Goal: Task Accomplishment & Management: Use online tool/utility

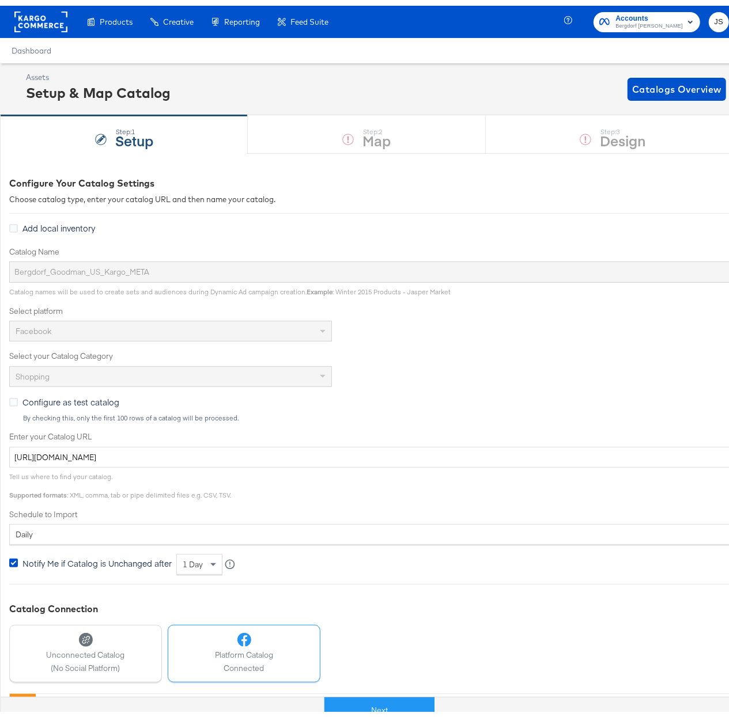
click at [36, 12] on rect at bounding box center [40, 16] width 53 height 21
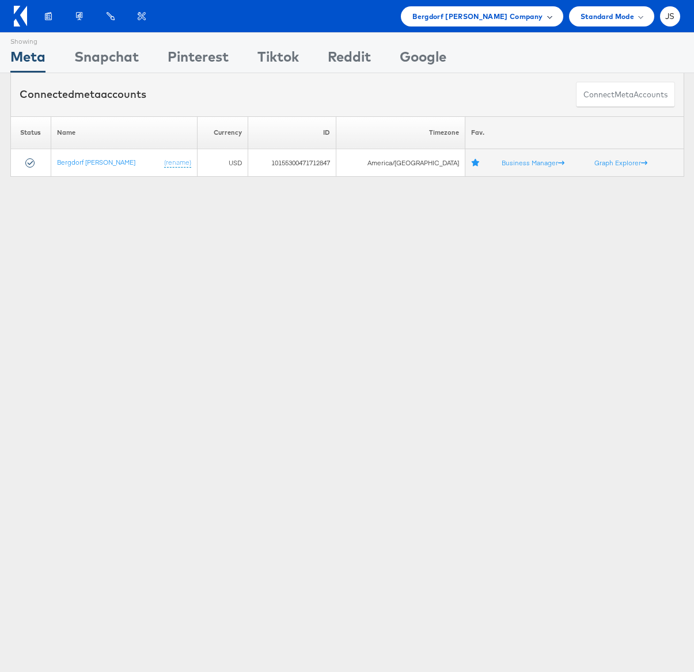
click at [526, 16] on span "Bergdorf Goodman Company" at bounding box center [478, 16] width 130 height 12
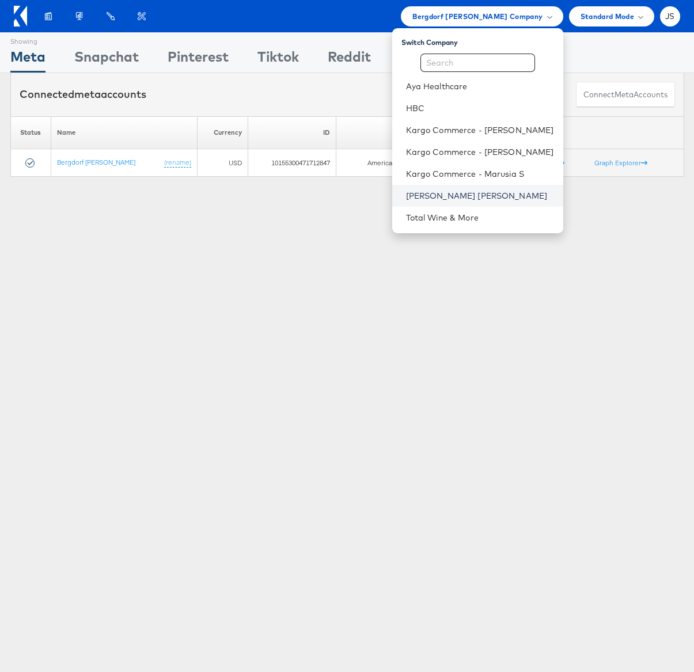
click at [468, 198] on link "[PERSON_NAME] [PERSON_NAME]" at bounding box center [480, 196] width 148 height 12
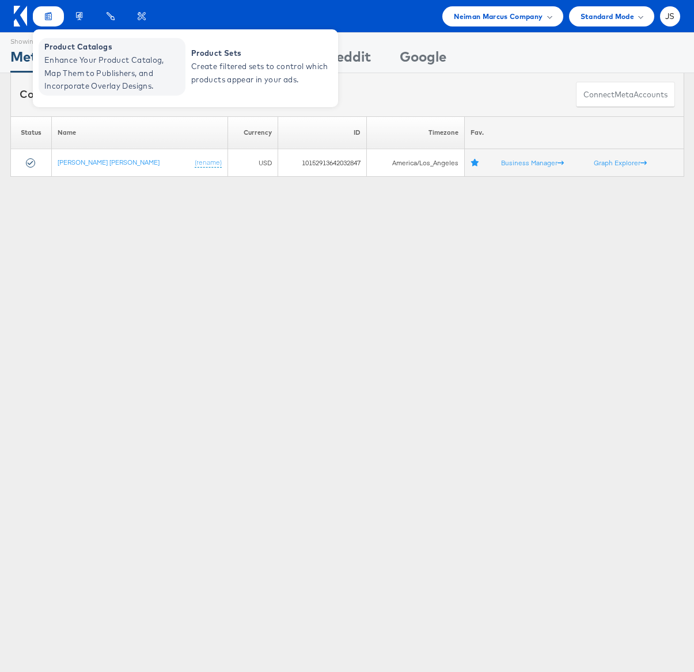
click at [63, 50] on span "Product Catalogs" at bounding box center [113, 46] width 138 height 13
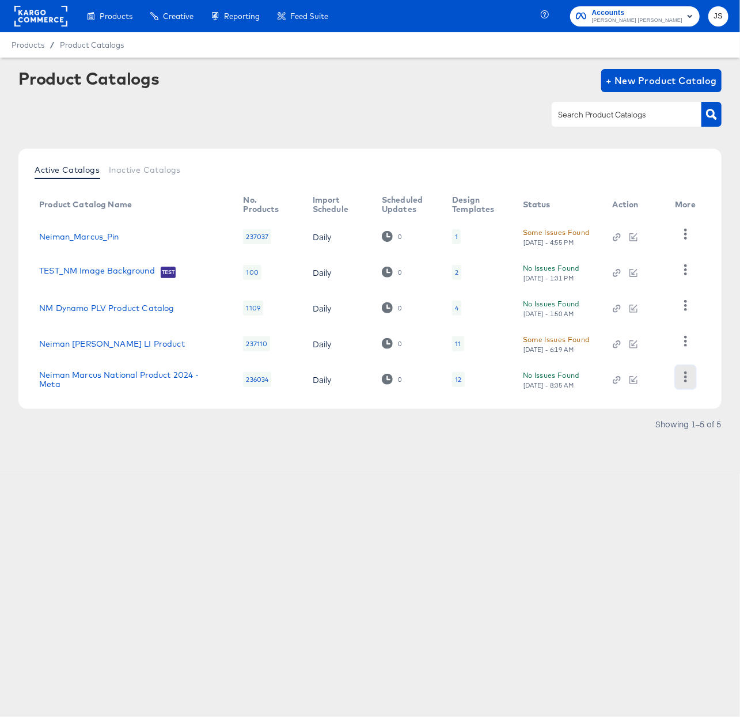
click at [686, 378] on icon "button" at bounding box center [686, 377] width 3 height 11
click at [649, 320] on div "HUD Checks (Internal)" at bounding box center [638, 320] width 115 height 18
click at [136, 373] on link "Neiman Marcus National Product 2024 - Meta" at bounding box center [129, 379] width 181 height 18
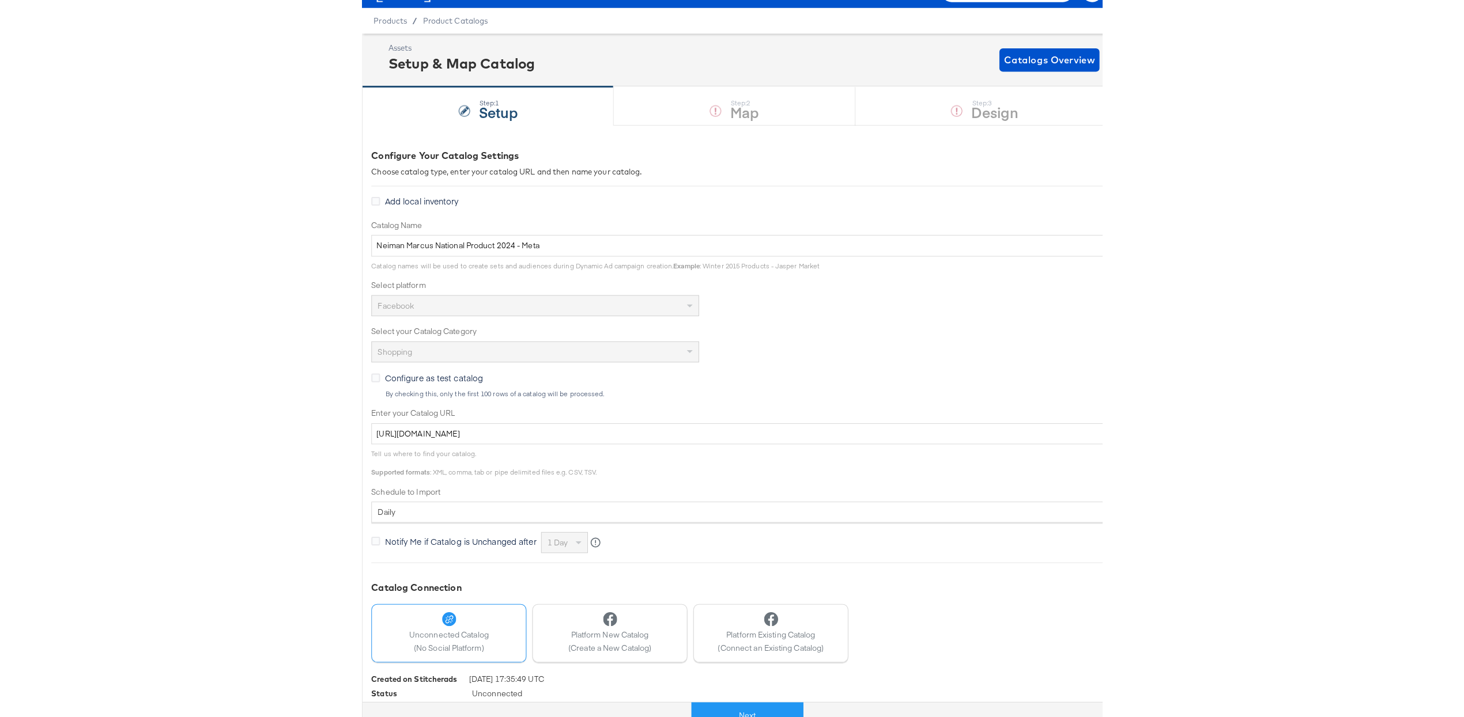
scroll to position [25, 0]
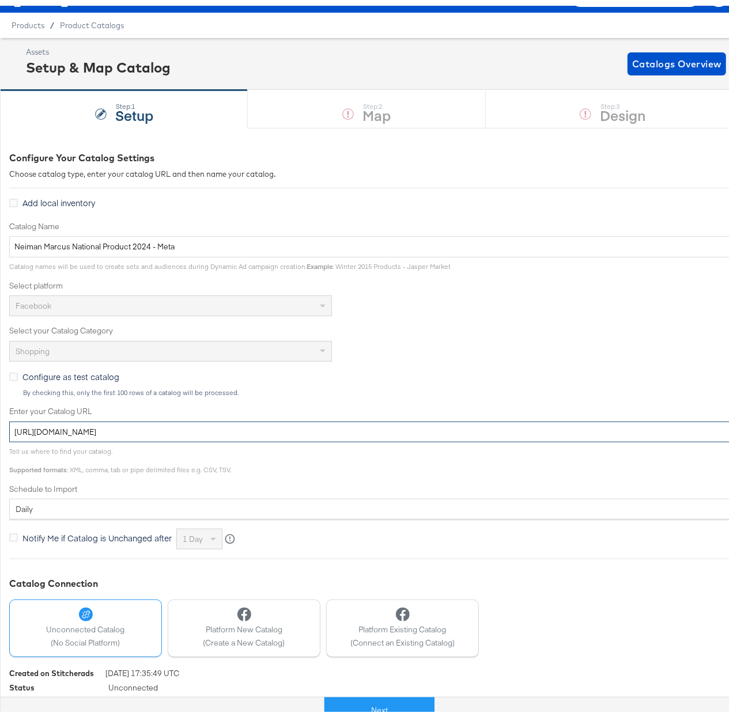
click at [383, 426] on input "https://ace.stitcherads.com/exports/423/universal/none/universal/export.tsv.gz" at bounding box center [412, 426] width 807 height 21
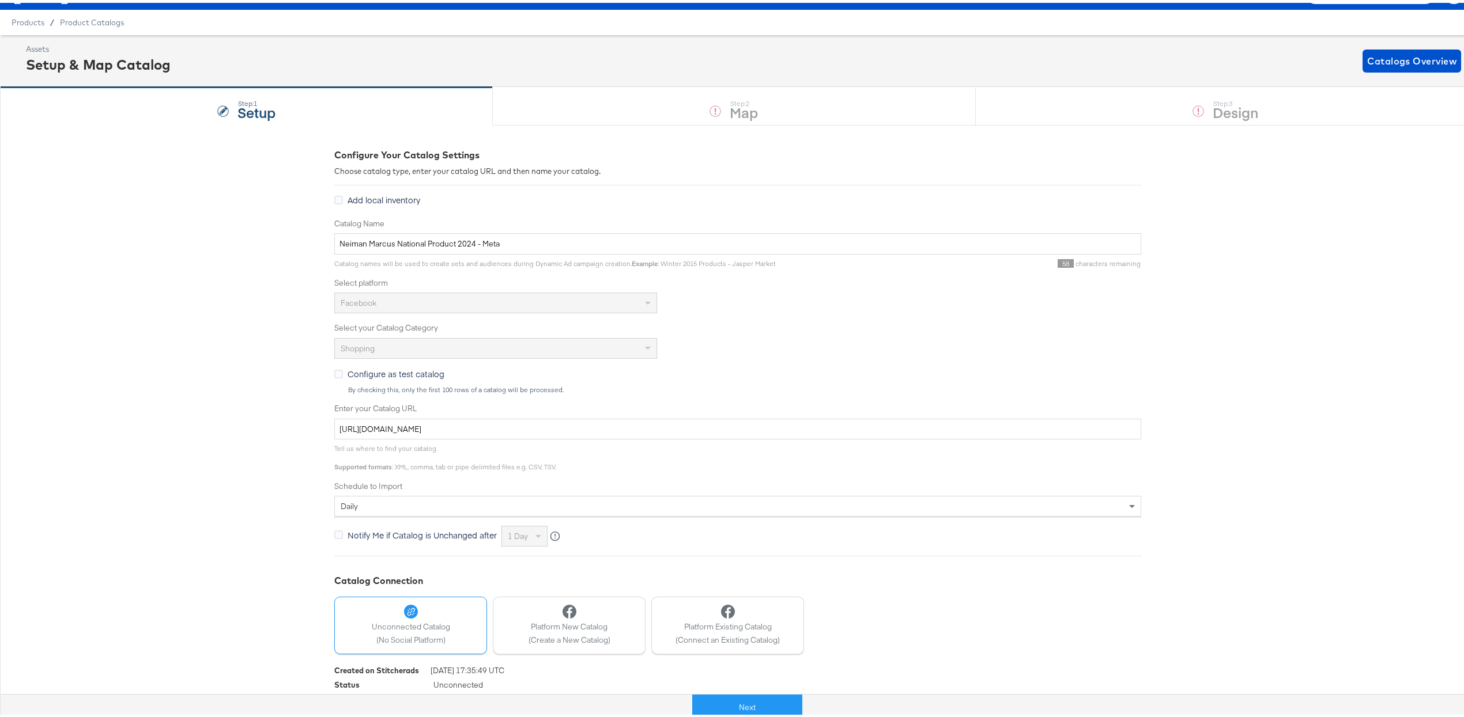
click at [740, 371] on div "Configure as test catalog By checking this, only the first 100 rows of a catalo…" at bounding box center [737, 378] width 807 height 27
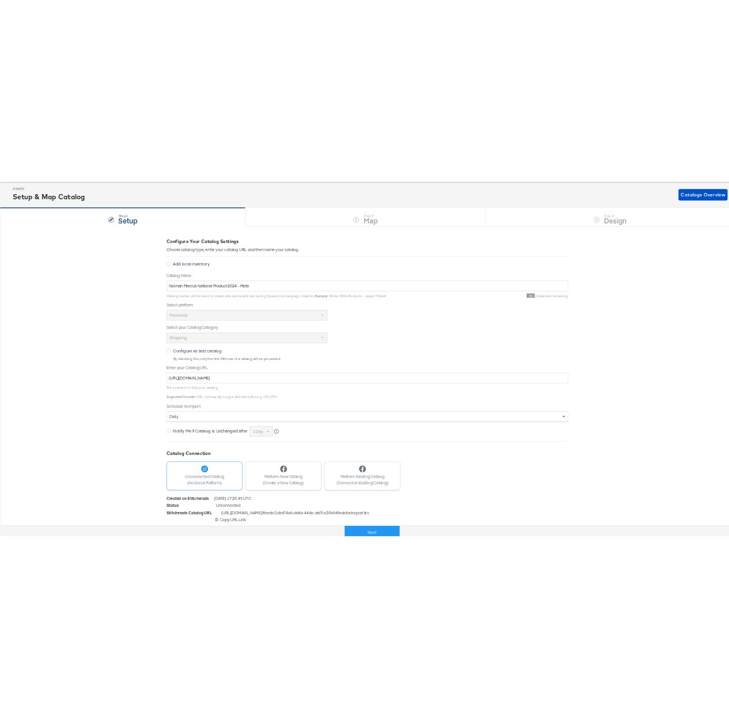
scroll to position [0, 0]
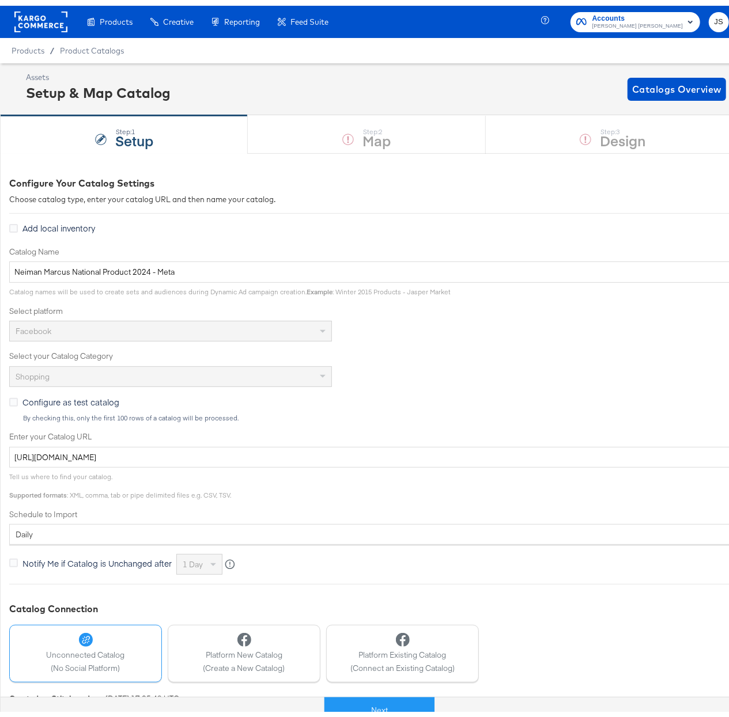
click at [55, 16] on rect at bounding box center [40, 16] width 53 height 21
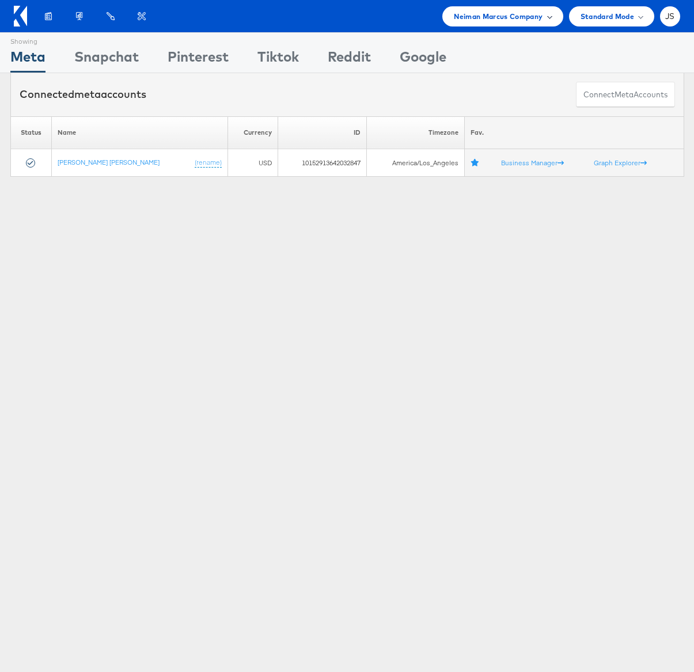
click at [515, 16] on span "Neiman Marcus Company" at bounding box center [498, 16] width 89 height 12
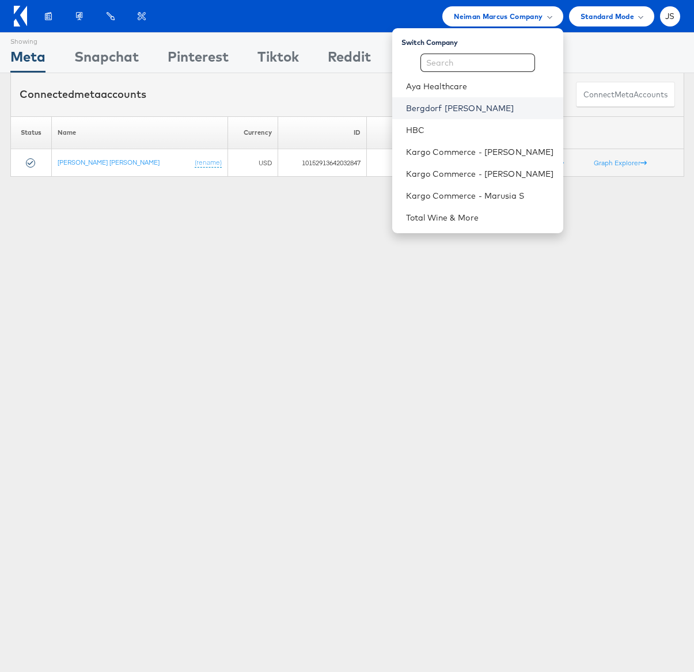
click at [446, 111] on link "Bergdorf [PERSON_NAME]" at bounding box center [480, 109] width 148 height 12
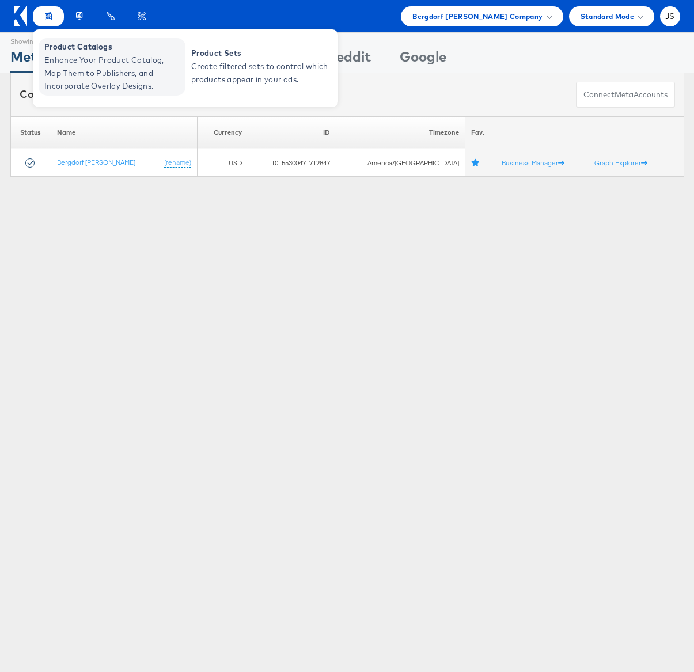
click at [80, 59] on span "Enhance Your Product Catalog, Map Them to Publishers, and Incorporate Overlay D…" at bounding box center [113, 73] width 138 height 39
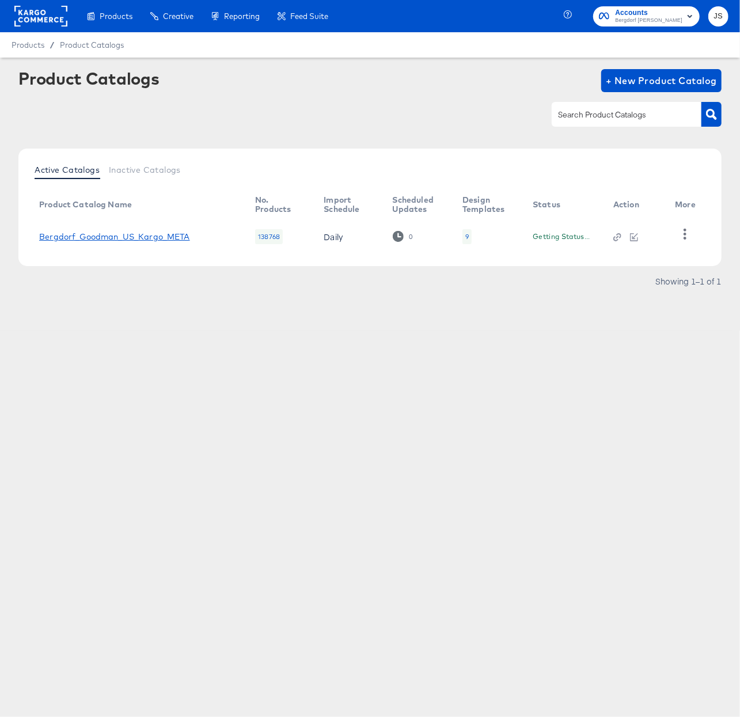
click at [125, 237] on link "Bergdorf_Goodman_US_Kargo_META" at bounding box center [114, 236] width 151 height 9
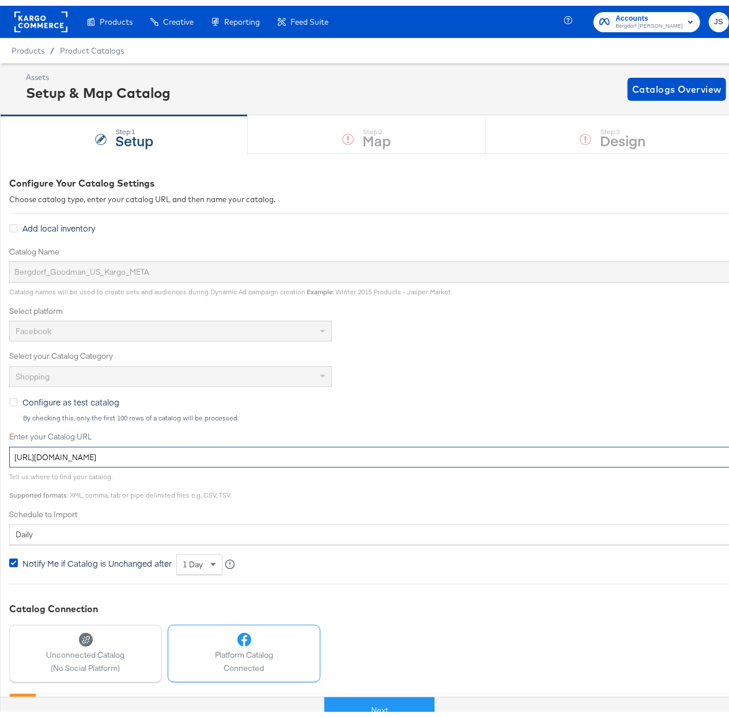
click at [284, 454] on input "[URL][DOMAIN_NAME]" at bounding box center [412, 451] width 807 height 21
click at [283, 455] on input "[URL][DOMAIN_NAME]" at bounding box center [412, 451] width 807 height 21
